Goal: Information Seeking & Learning: Learn about a topic

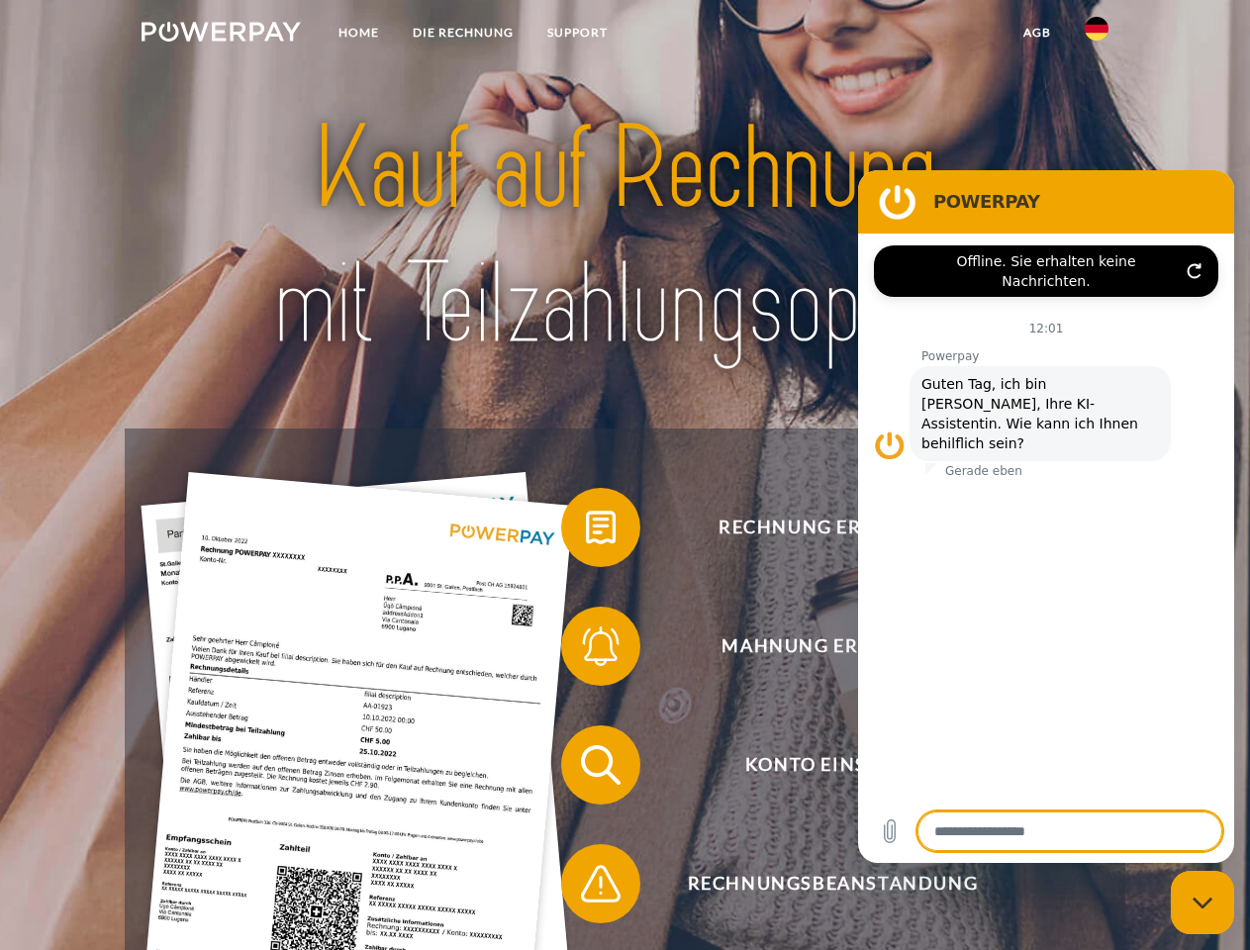
click at [221, 35] on img at bounding box center [221, 32] width 159 height 20
click at [1097, 35] on img at bounding box center [1097, 29] width 24 height 24
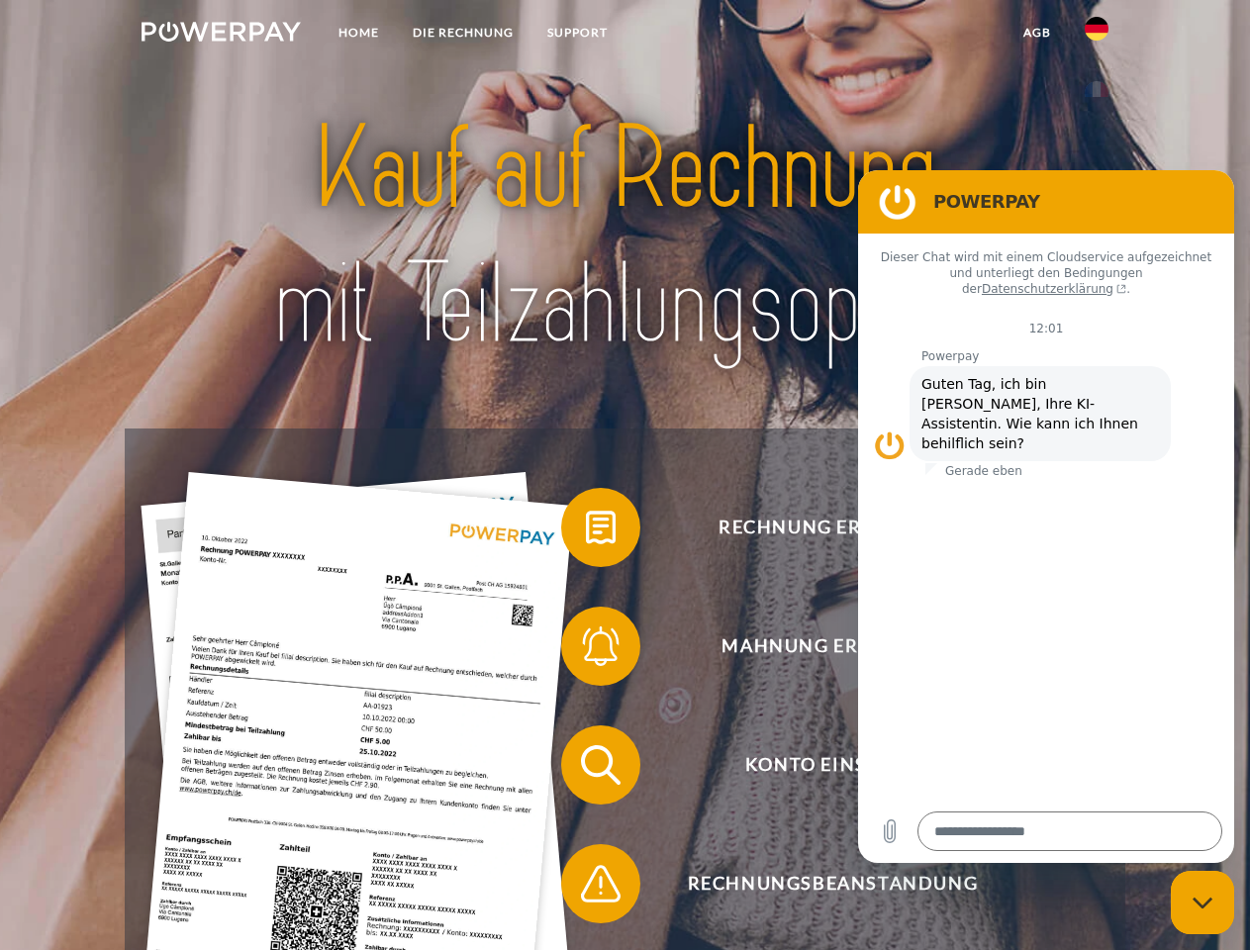
click at [1036, 33] on link "agb" at bounding box center [1037, 33] width 61 height 36
click at [586, 532] on span at bounding box center [571, 527] width 99 height 99
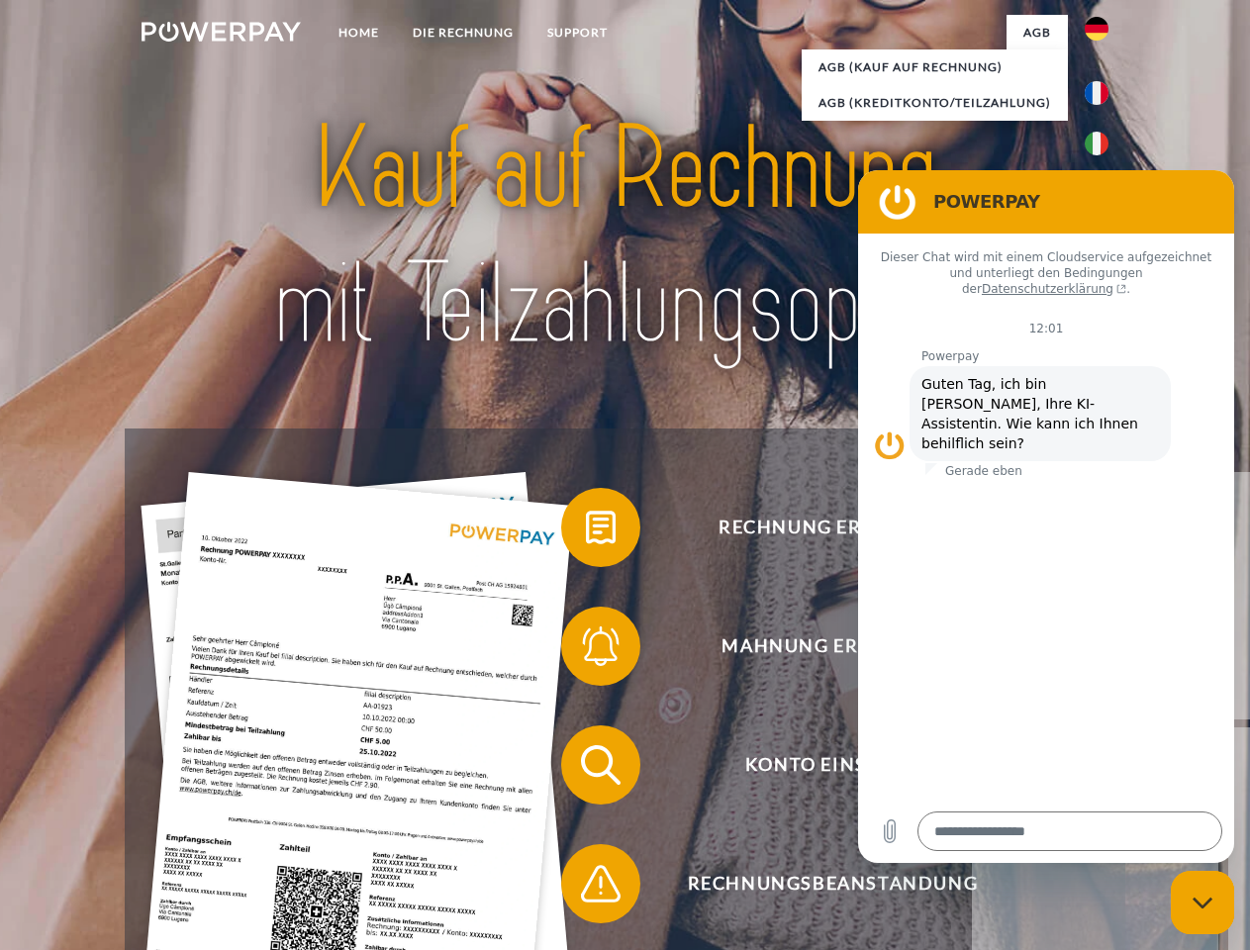
click at [586, 650] on span at bounding box center [571, 646] width 99 height 99
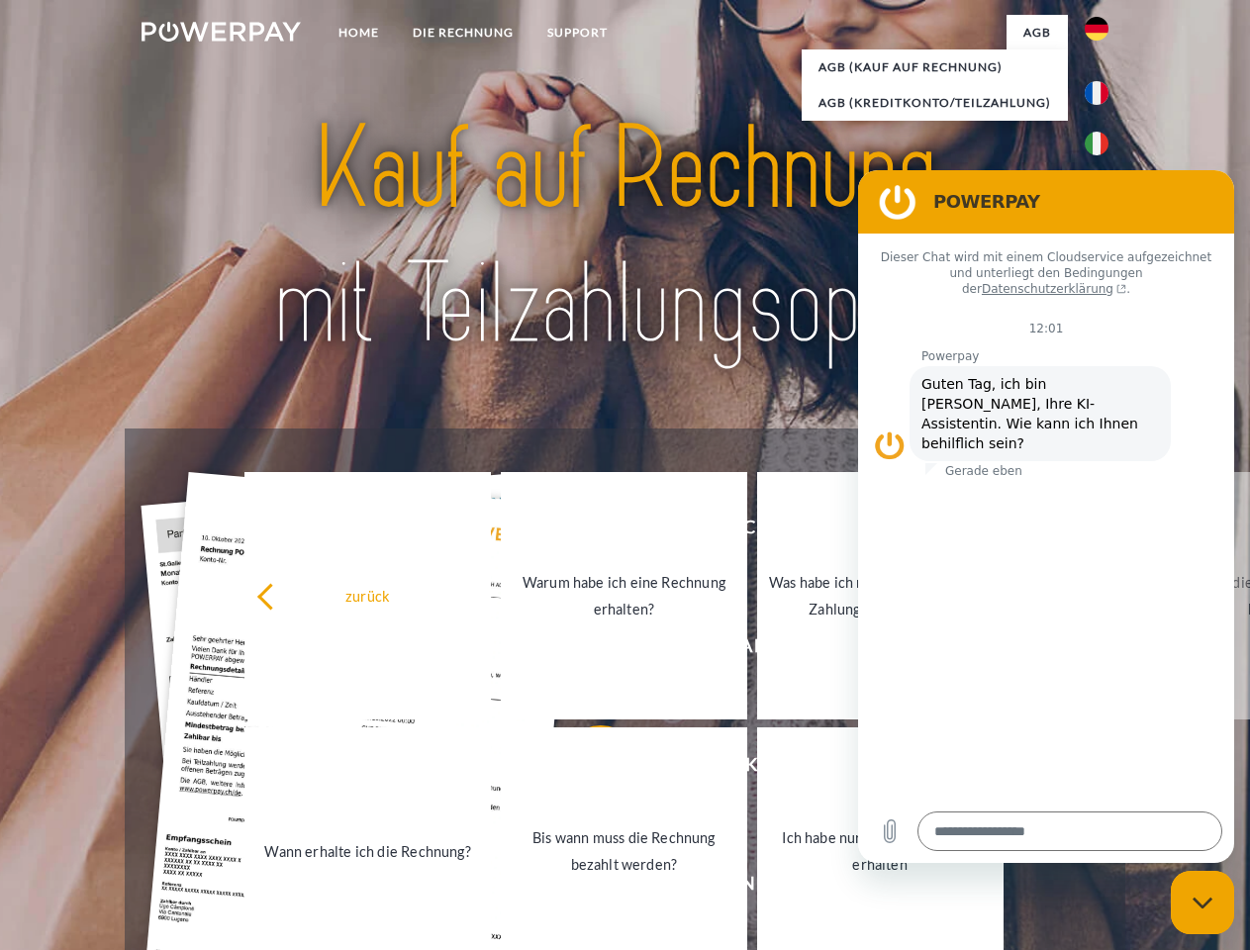
click at [586, 769] on link "Bis wann muss die Rechnung bezahlt werden?" at bounding box center [624, 850] width 246 height 247
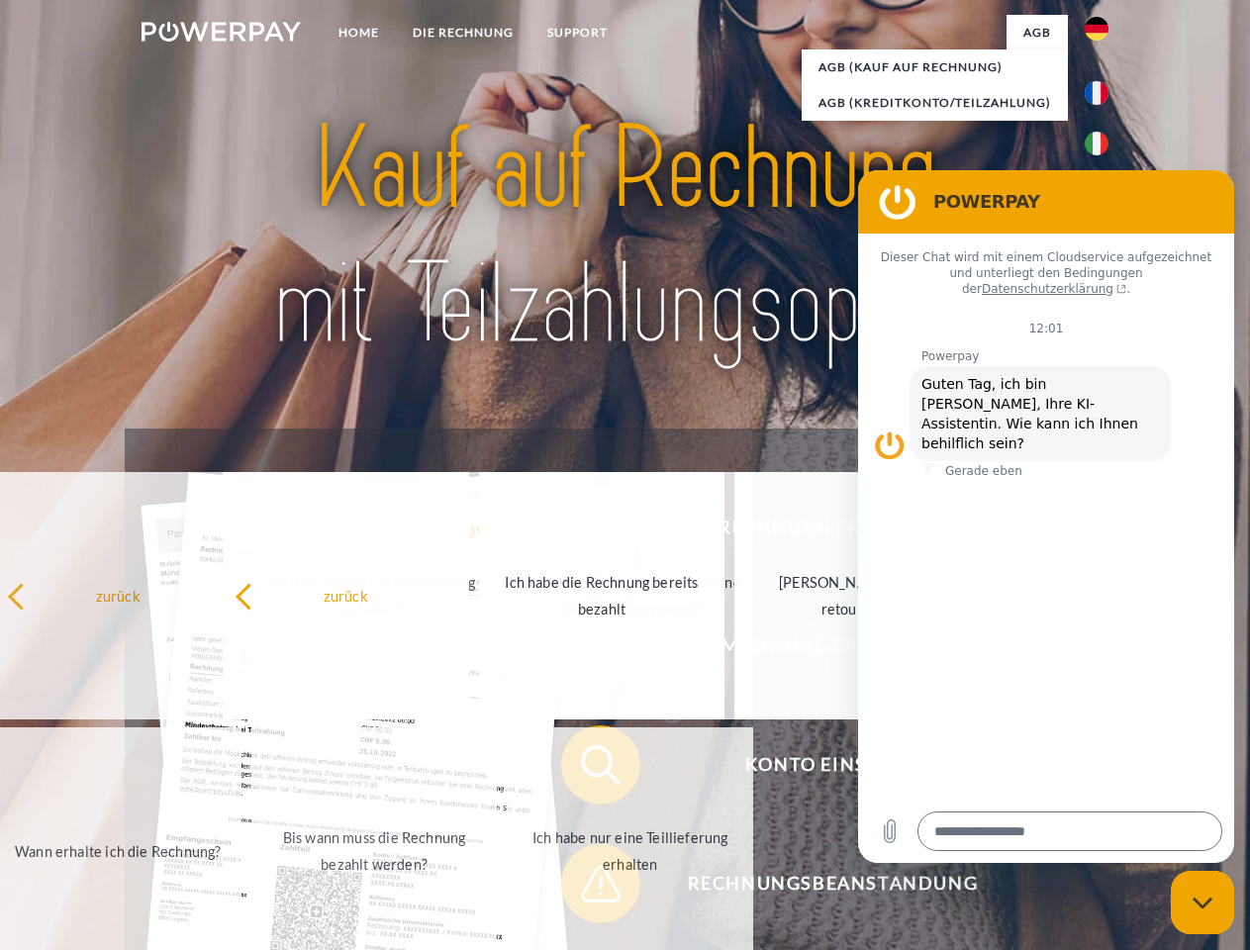
click at [586, 888] on div "Rechnung erhalten? Mahnung erhalten? Konto einsehen" at bounding box center [625, 825] width 1000 height 792
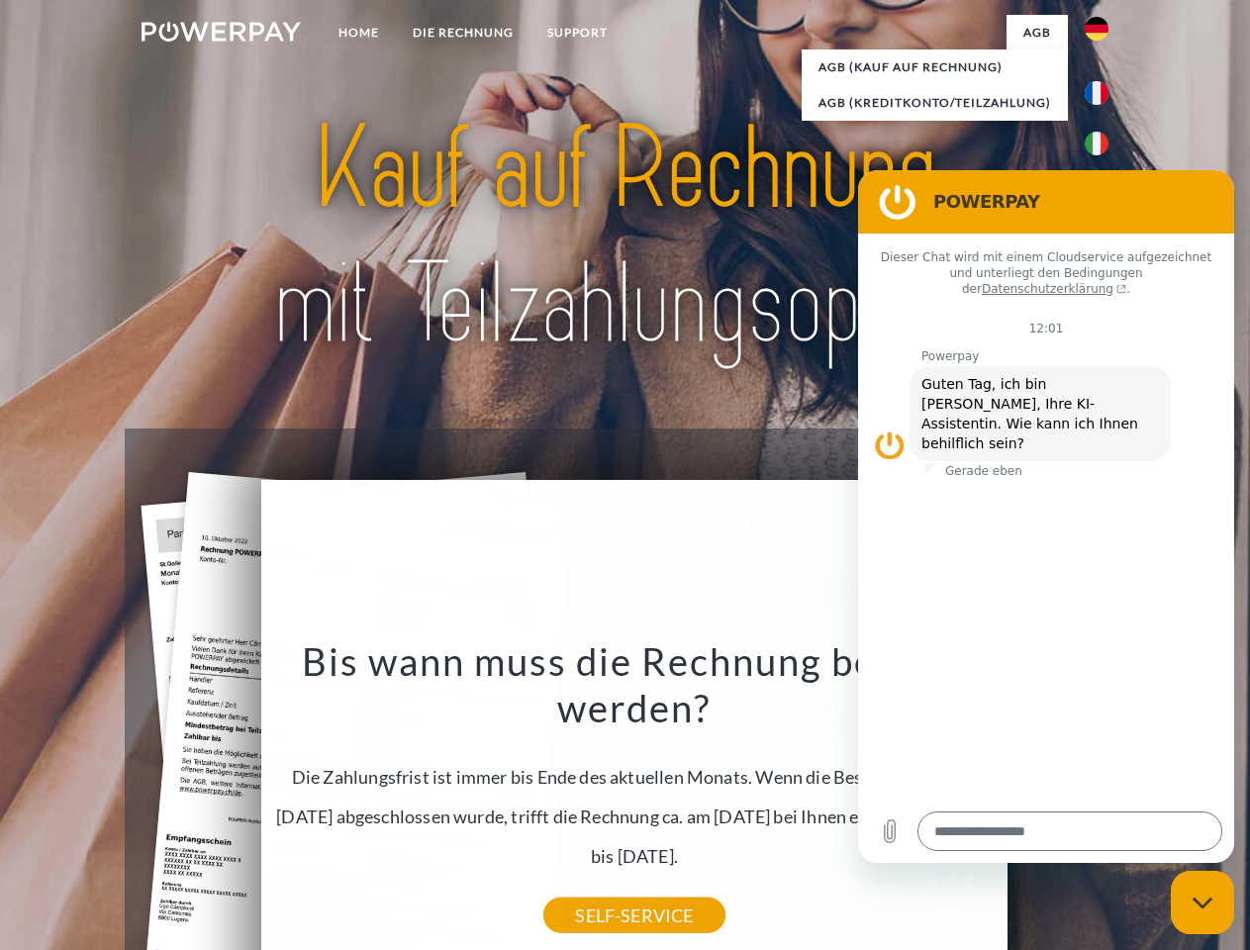
click at [1203, 903] on icon "Messaging-Fenster schließen" at bounding box center [1203, 903] width 21 height 13
type textarea "*"
